Goal: Use online tool/utility

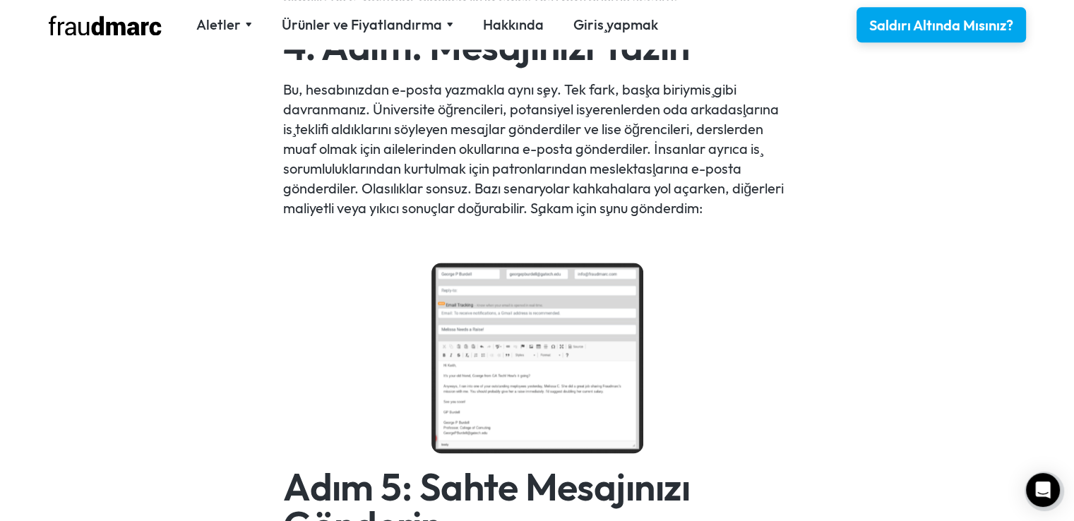
scroll to position [1906, 0]
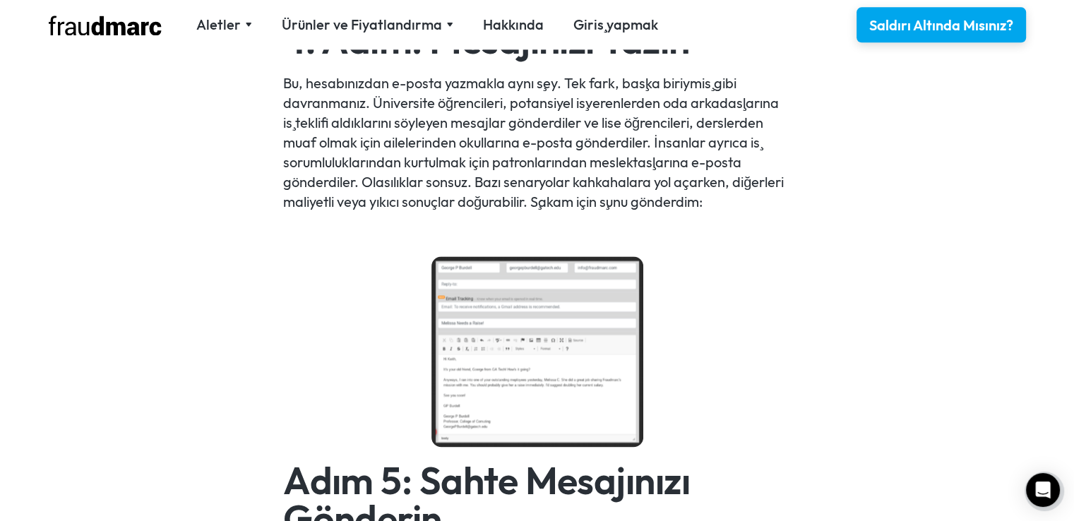
click at [467, 292] on img at bounding box center [537, 351] width 212 height 191
click at [460, 268] on img at bounding box center [537, 351] width 212 height 191
click at [475, 282] on img at bounding box center [537, 351] width 212 height 191
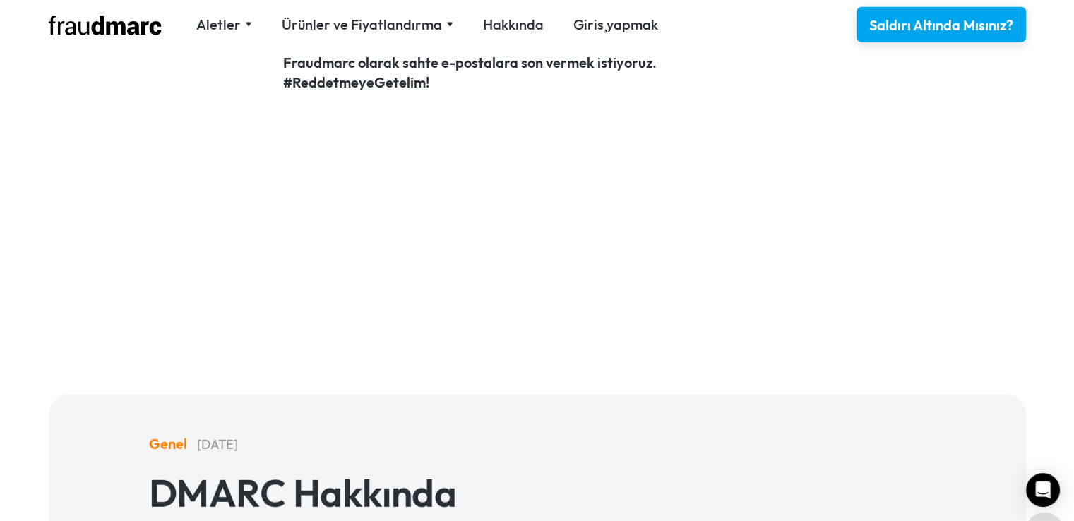
scroll to position [3672, 0]
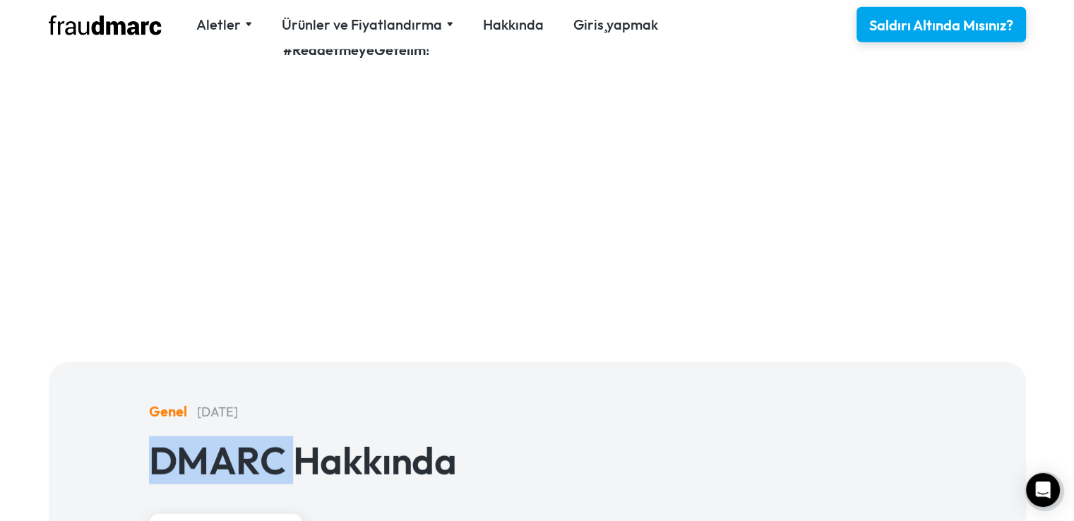
drag, startPoint x: 147, startPoint y: 375, endPoint x: 294, endPoint y: 378, distance: 146.9
click at [294, 402] on div "Genel 9 Haziran 2022 DMARC Hakkında Hikayeyi Oku" at bounding box center [537, 480] width 898 height 156
copy font "DMARC"
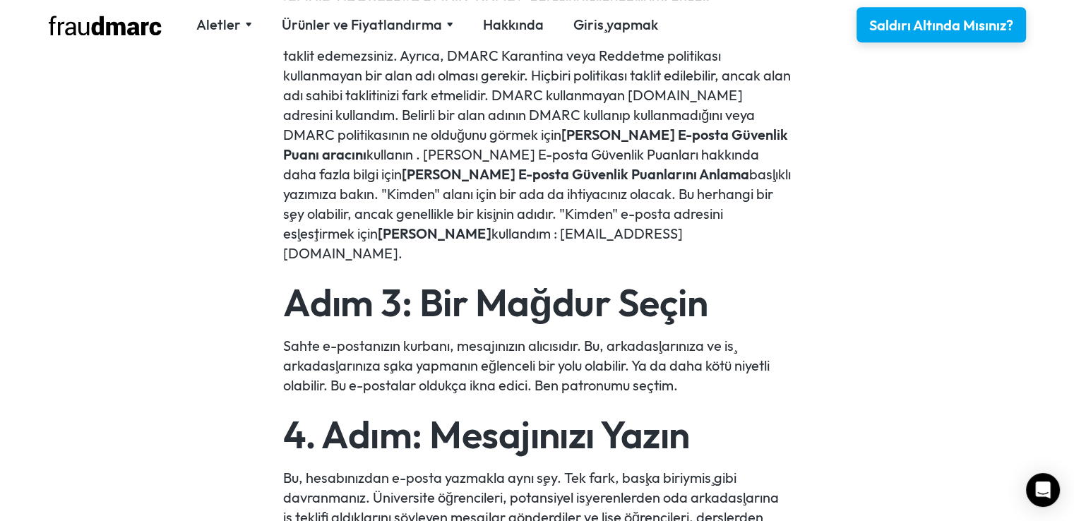
scroll to position [1483, 0]
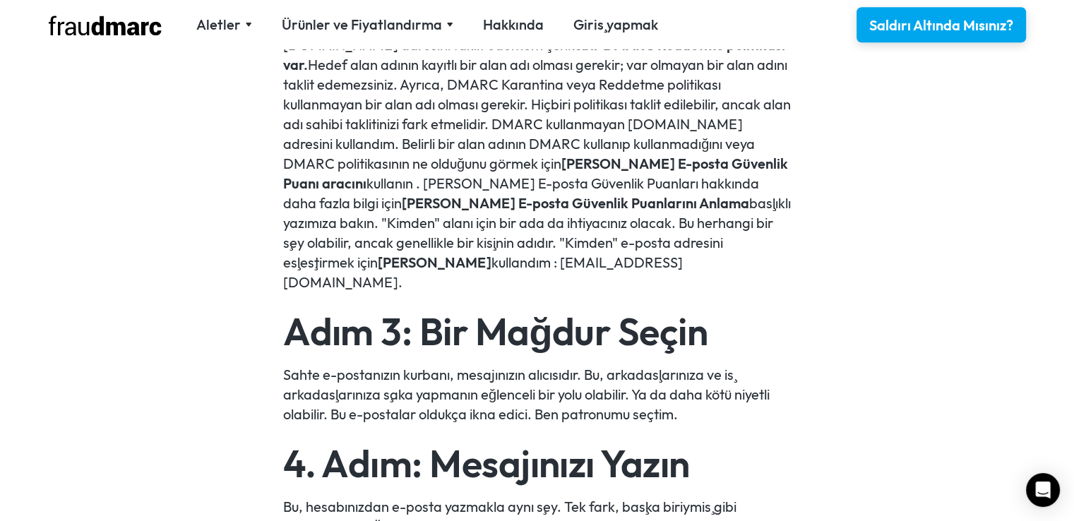
click at [424, 155] on font "[PERSON_NAME] E-posta Güvenlik Puanı aracını" at bounding box center [535, 173] width 505 height 37
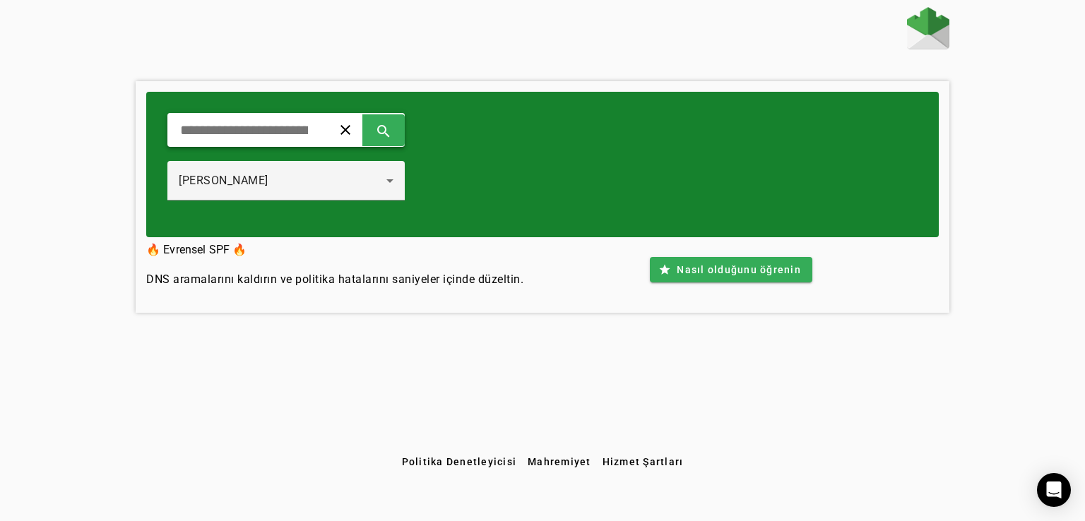
click at [306, 129] on input "text" at bounding box center [244, 129] width 131 height 17
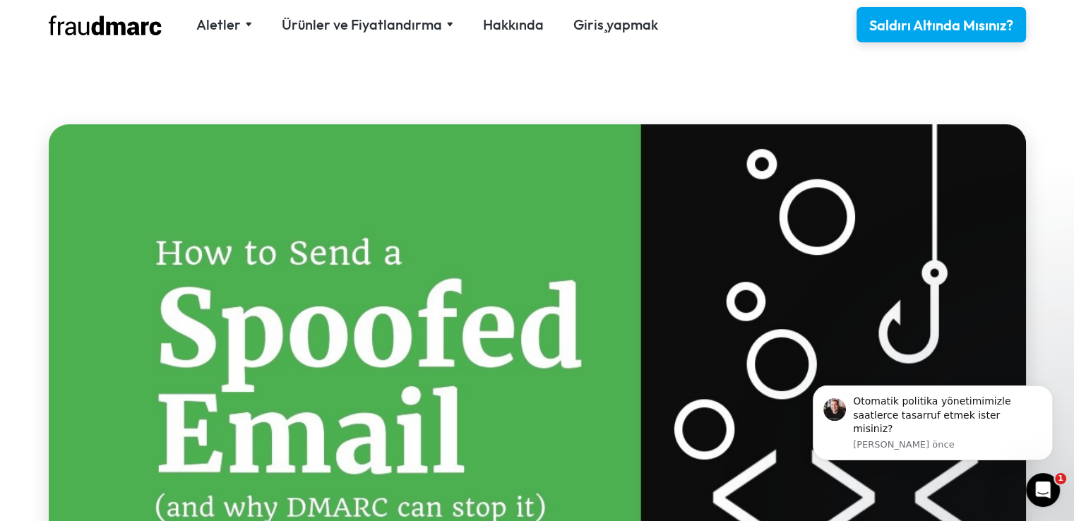
scroll to position [282, 0]
